Goal: Information Seeking & Learning: Learn about a topic

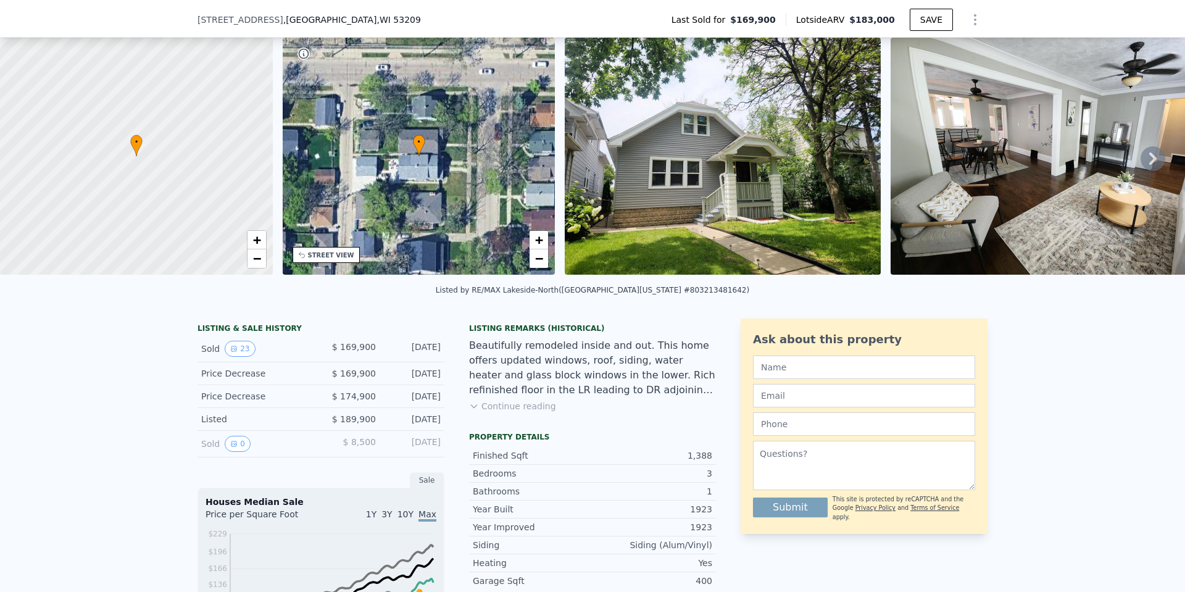
scroll to position [57, 0]
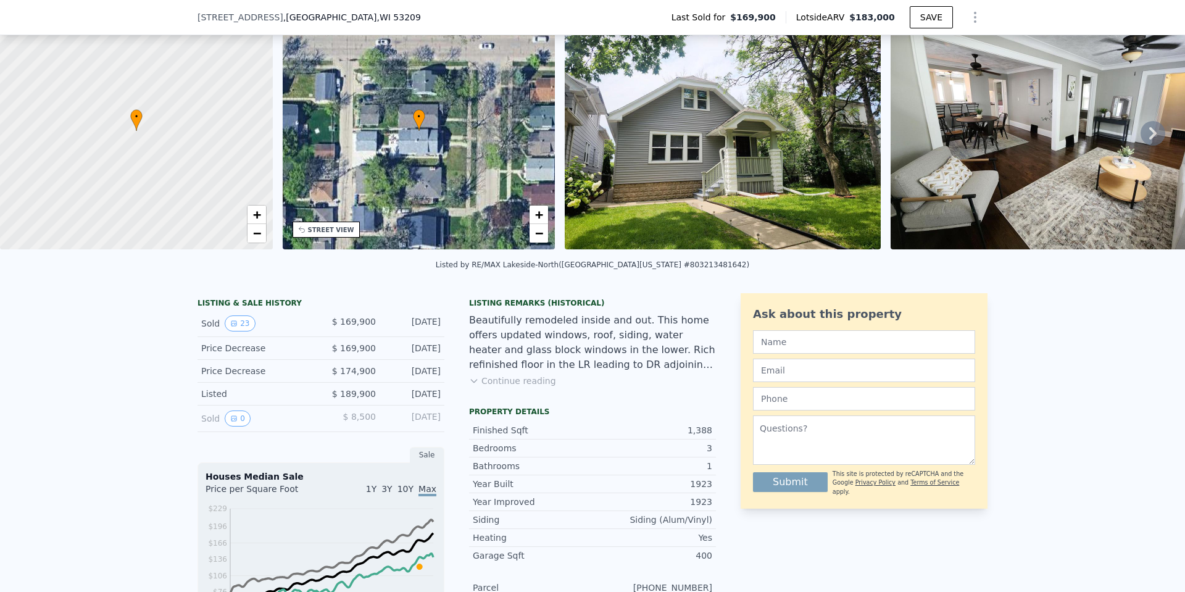
click at [606, 113] on img at bounding box center [723, 130] width 316 height 237
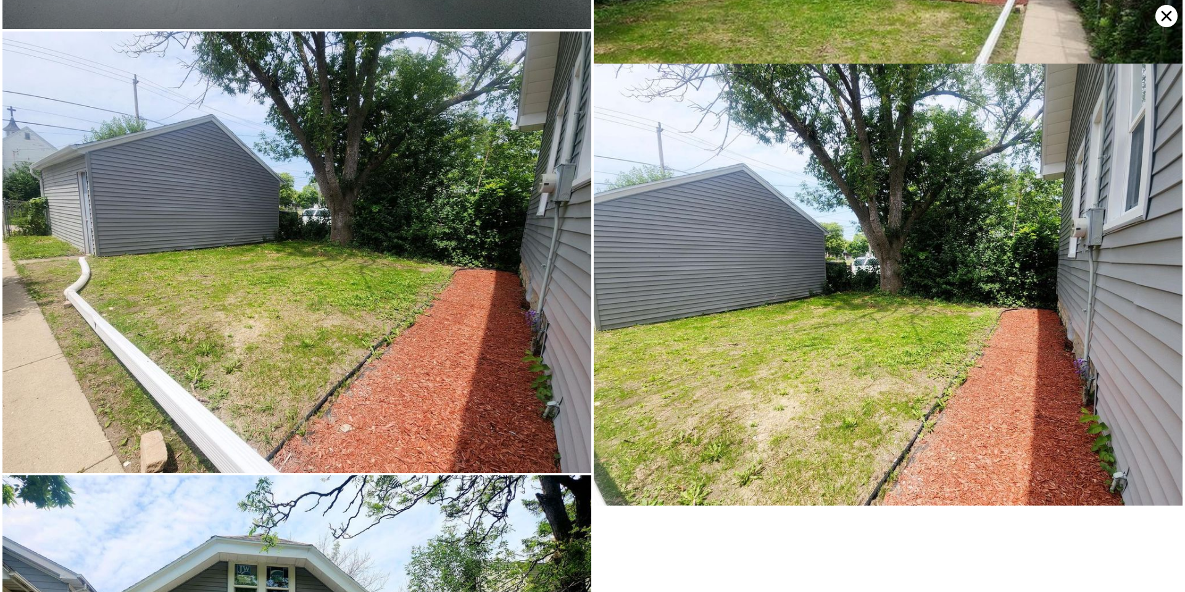
scroll to position [4728, 0]
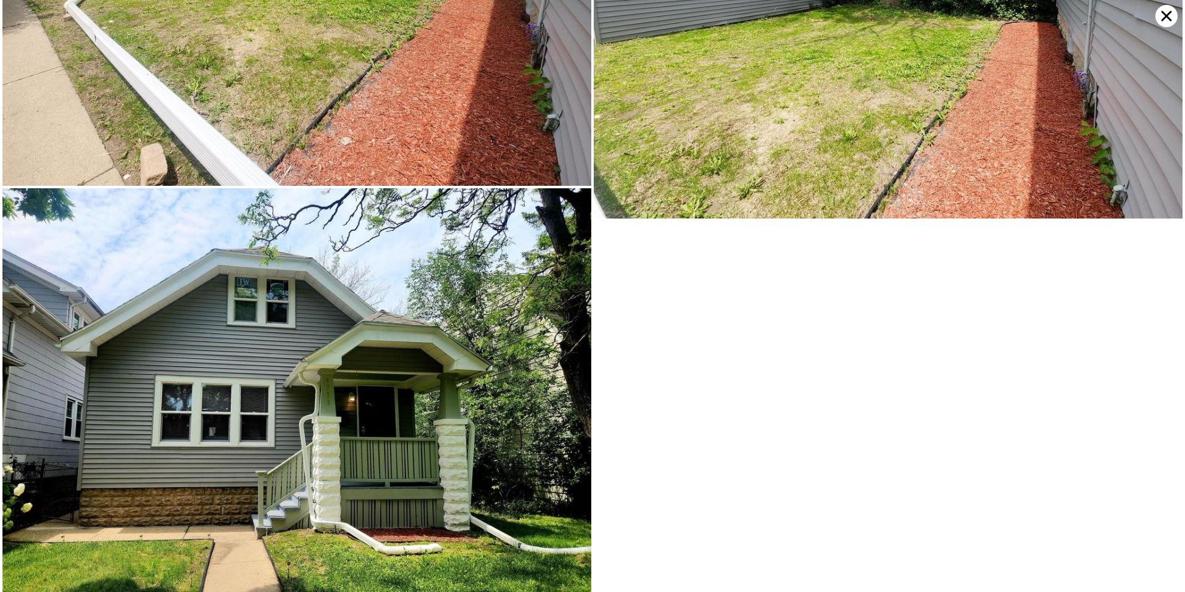
click at [1161, 17] on icon at bounding box center [1166, 16] width 22 height 22
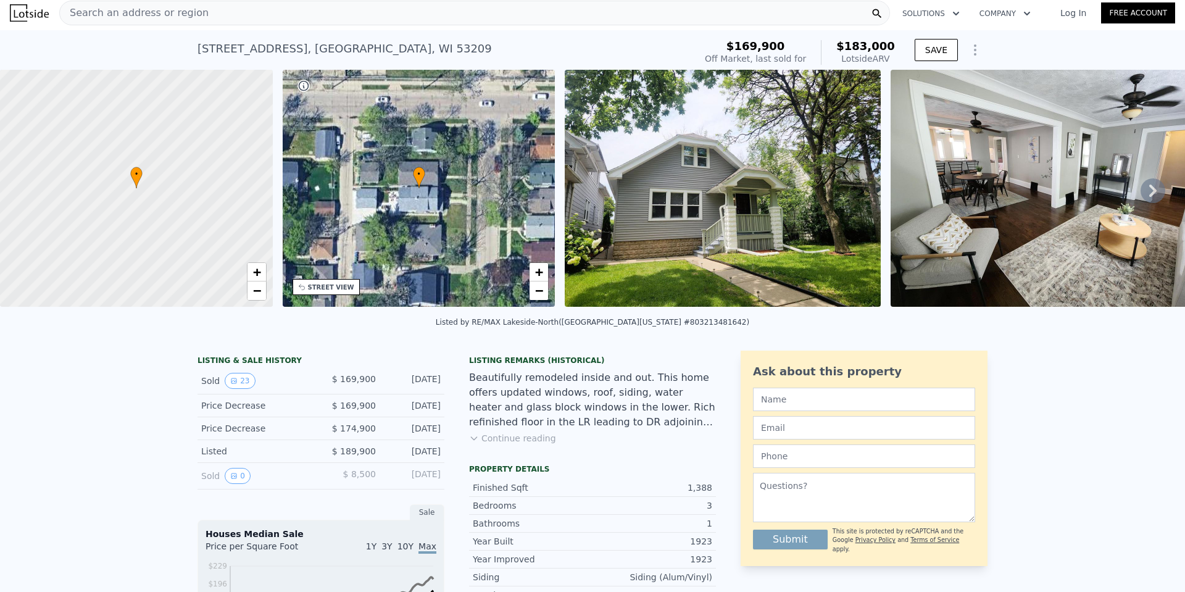
scroll to position [0, 0]
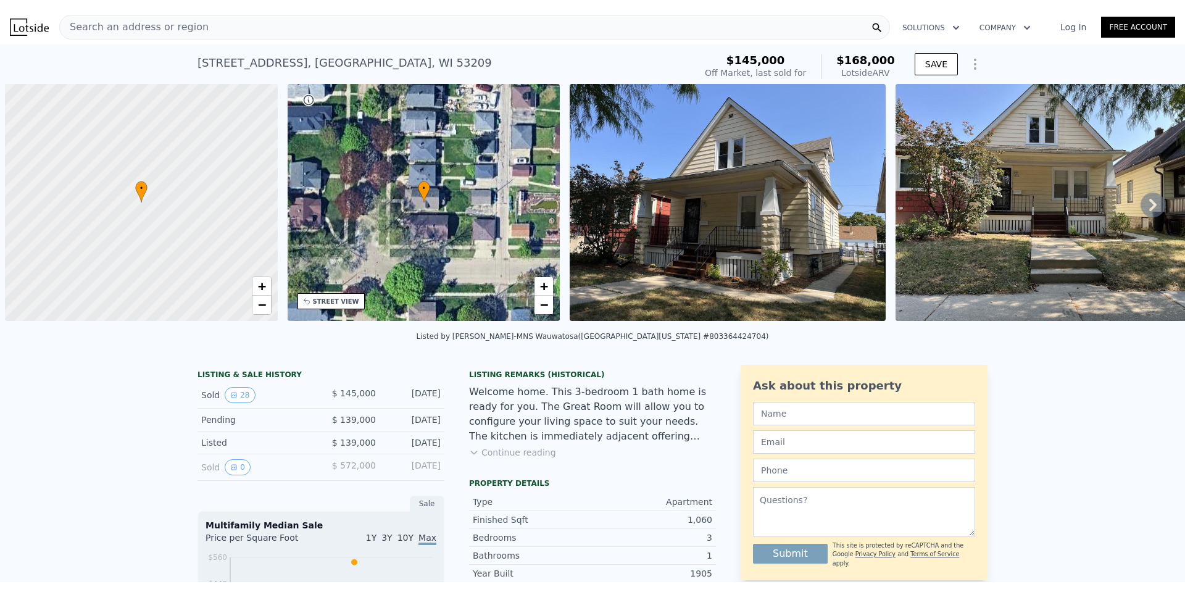
scroll to position [0, 5]
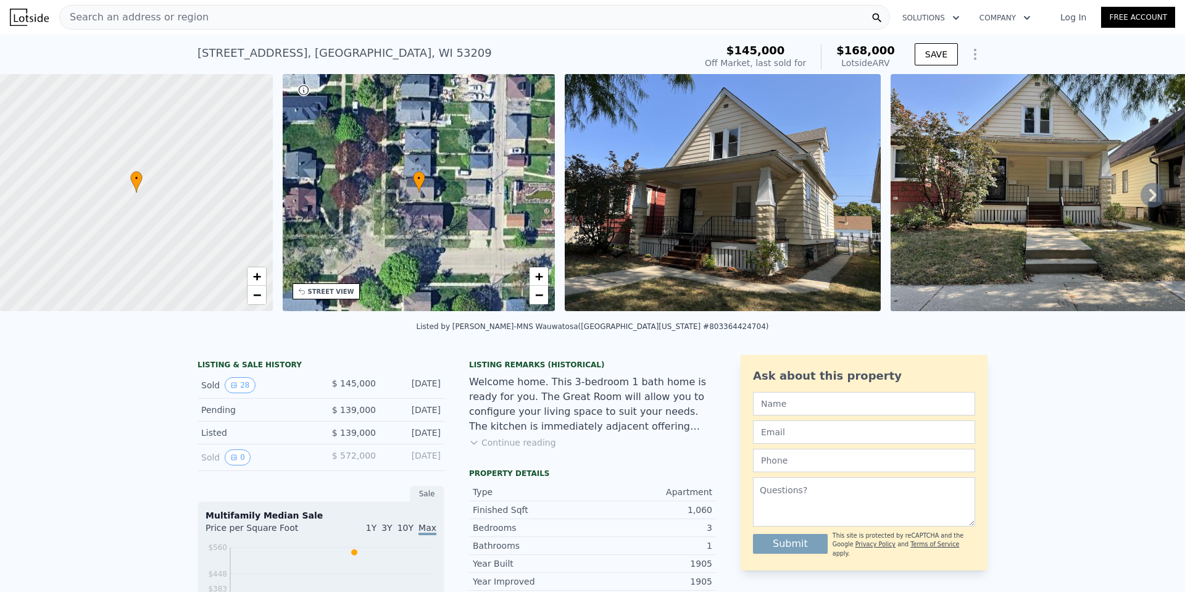
click at [773, 214] on img at bounding box center [723, 192] width 316 height 237
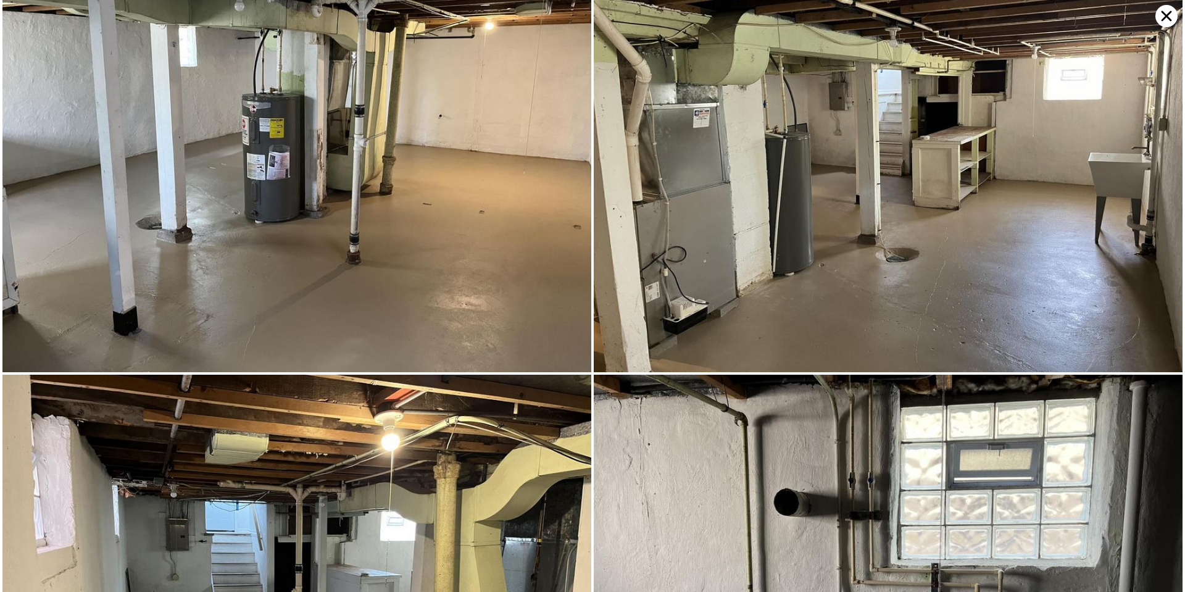
scroll to position [5572, 0]
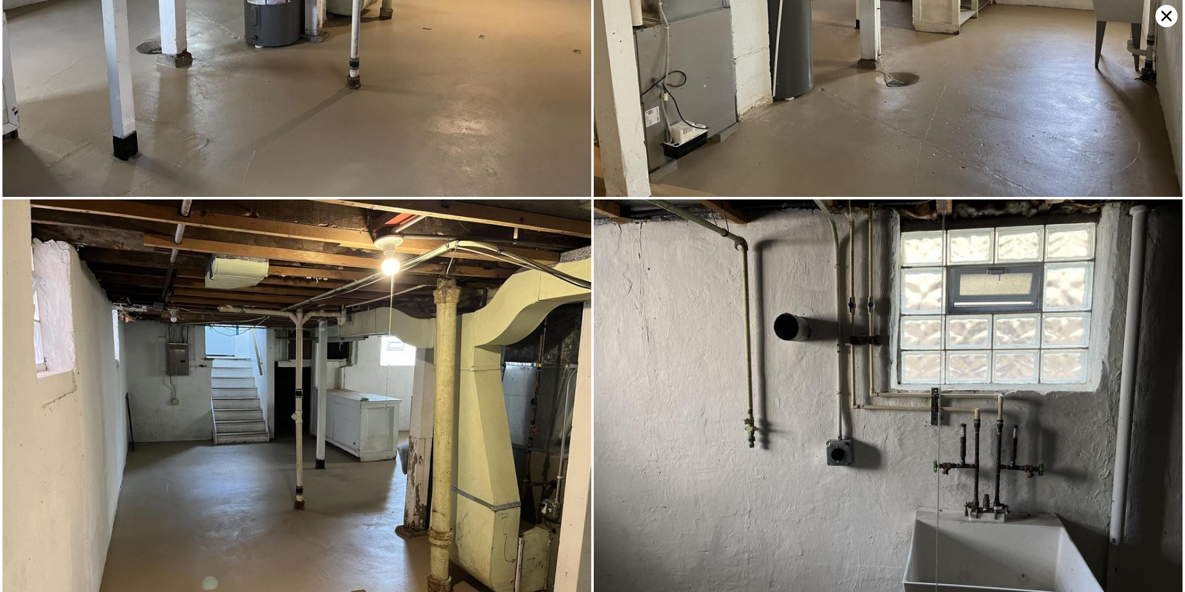
click at [1161, 18] on icon at bounding box center [1166, 16] width 22 height 22
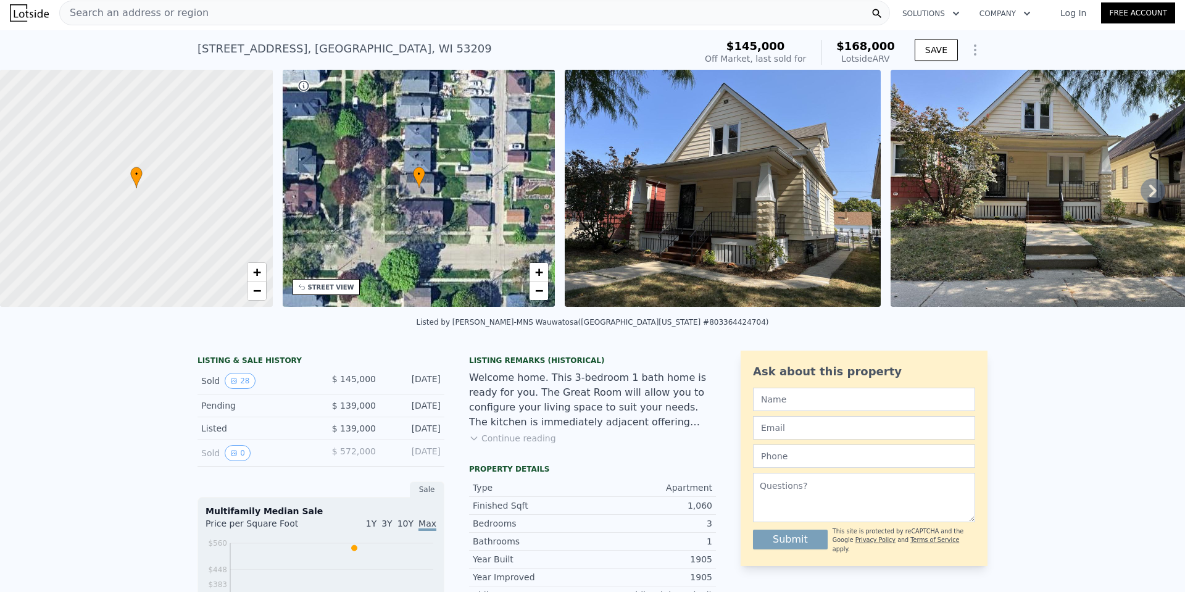
scroll to position [0, 0]
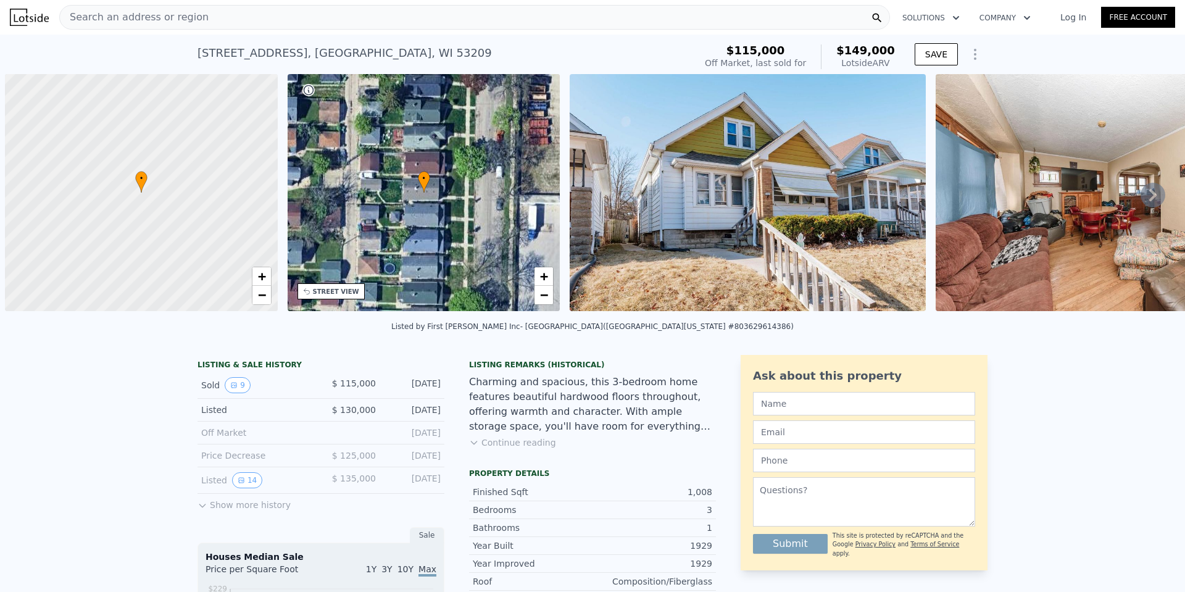
scroll to position [0, 5]
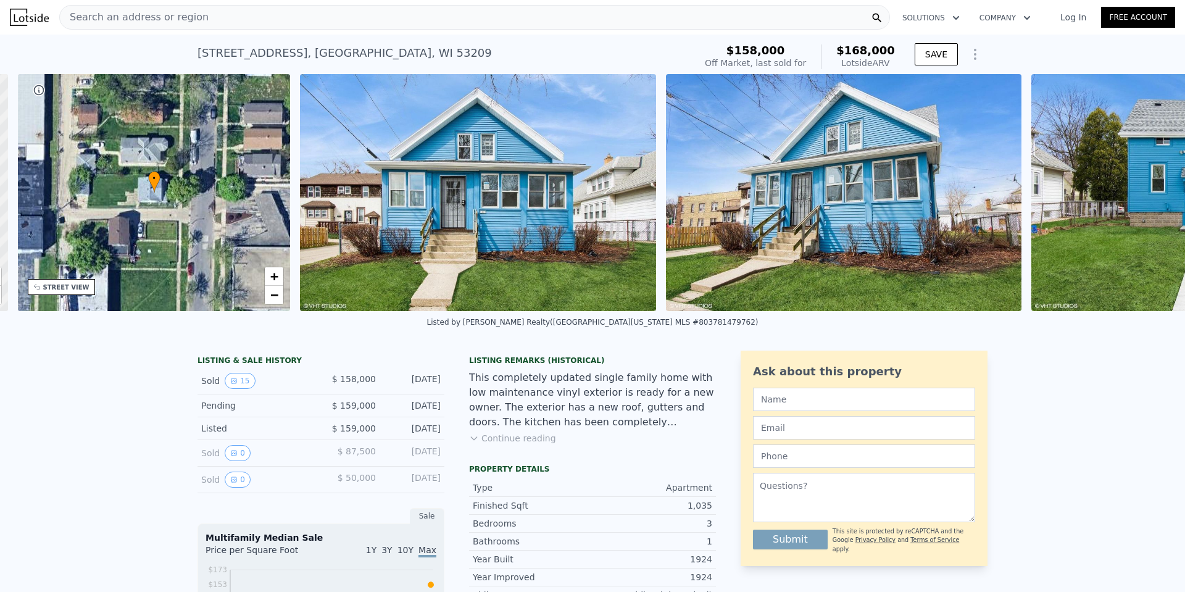
scroll to position [0, 288]
